Goal: Transaction & Acquisition: Purchase product/service

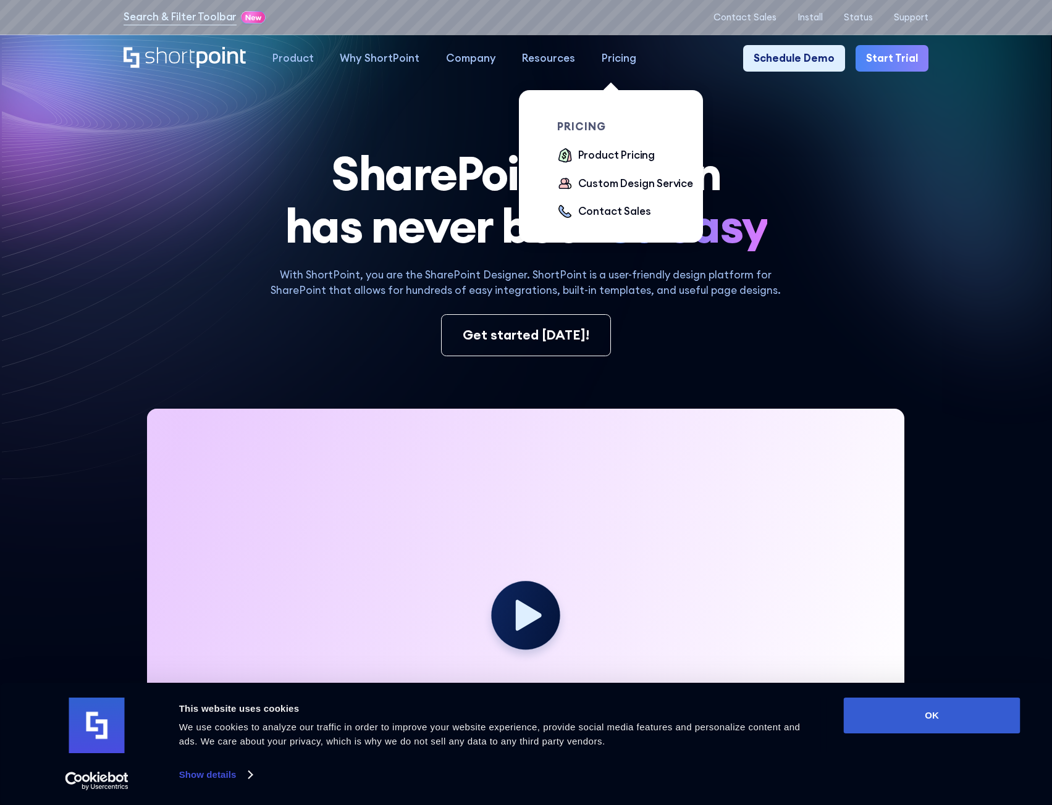
click at [618, 60] on div "Pricing" at bounding box center [619, 59] width 35 height 16
click at [606, 156] on div "Product Pricing" at bounding box center [616, 156] width 77 height 16
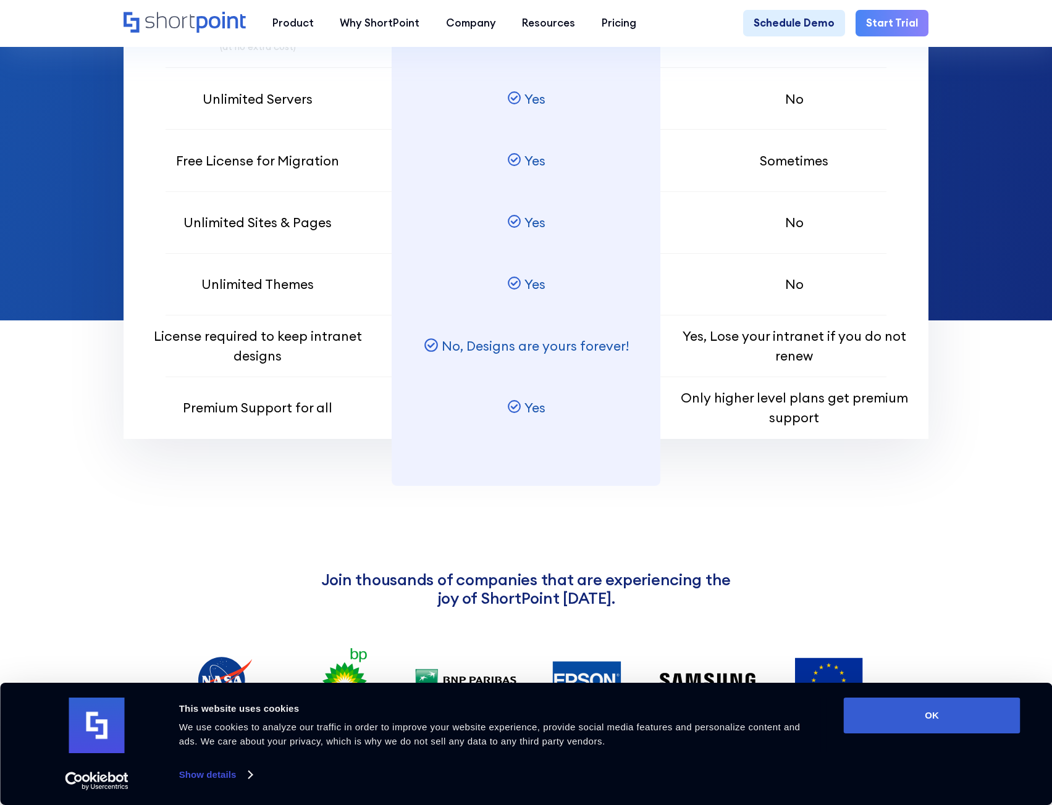
scroll to position [1112, 0]
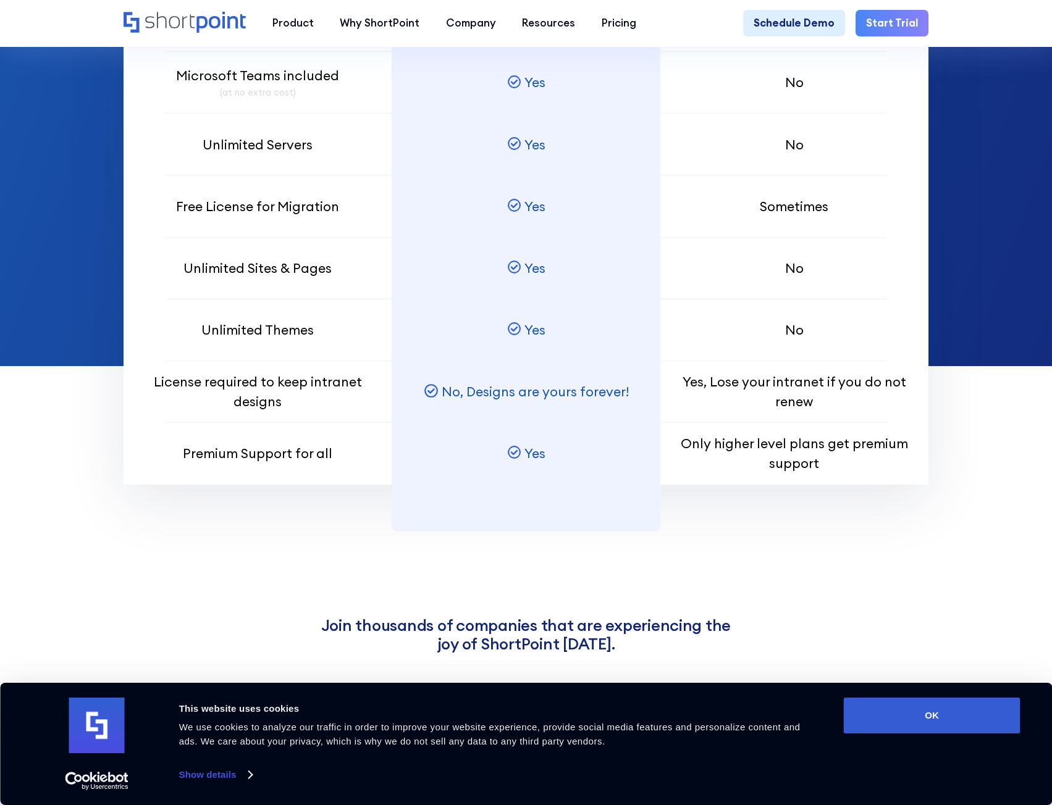
click at [806, 755] on div "This website uses cookies We use cookies to analyze our traffic in order to imp…" at bounding box center [502, 741] width 654 height 86
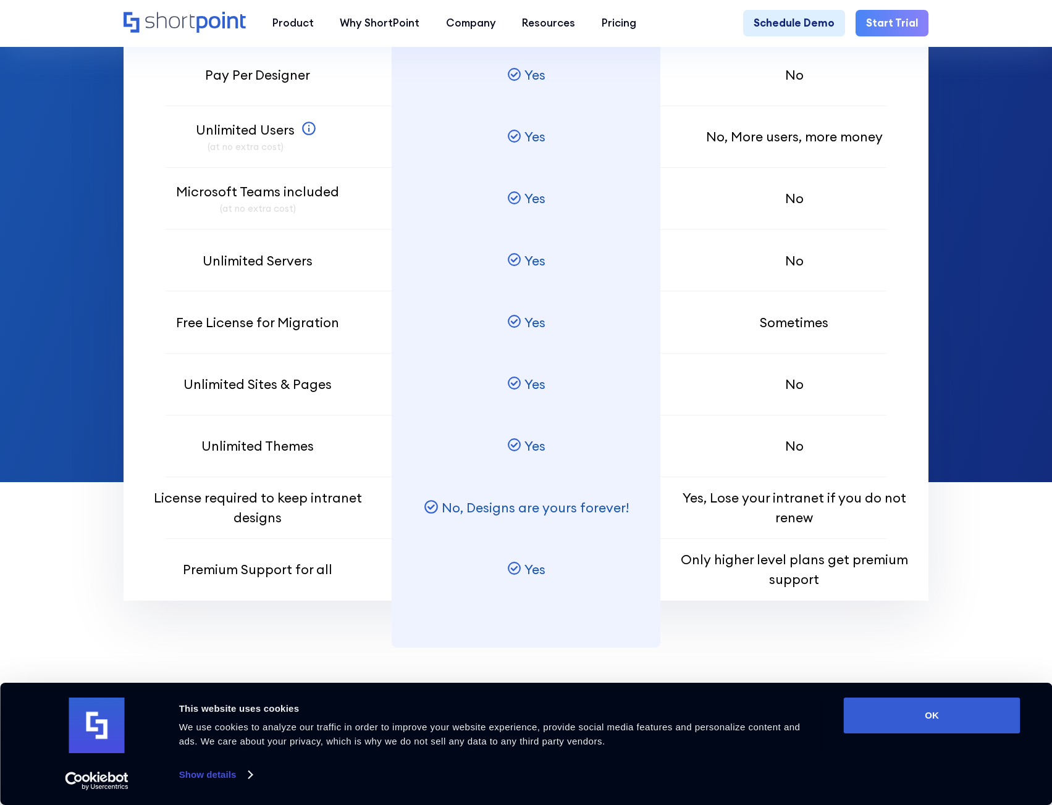
scroll to position [865, 0]
